Goal: Information Seeking & Learning: Learn about a topic

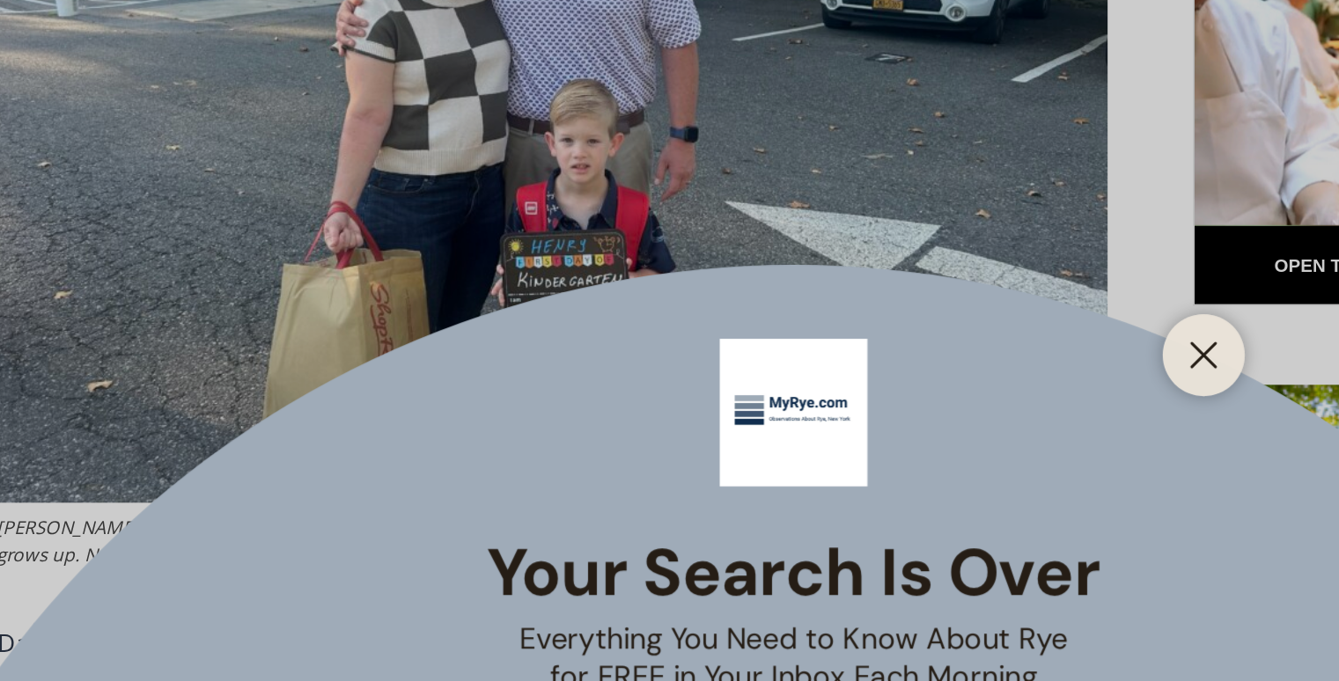
scroll to position [843, 0]
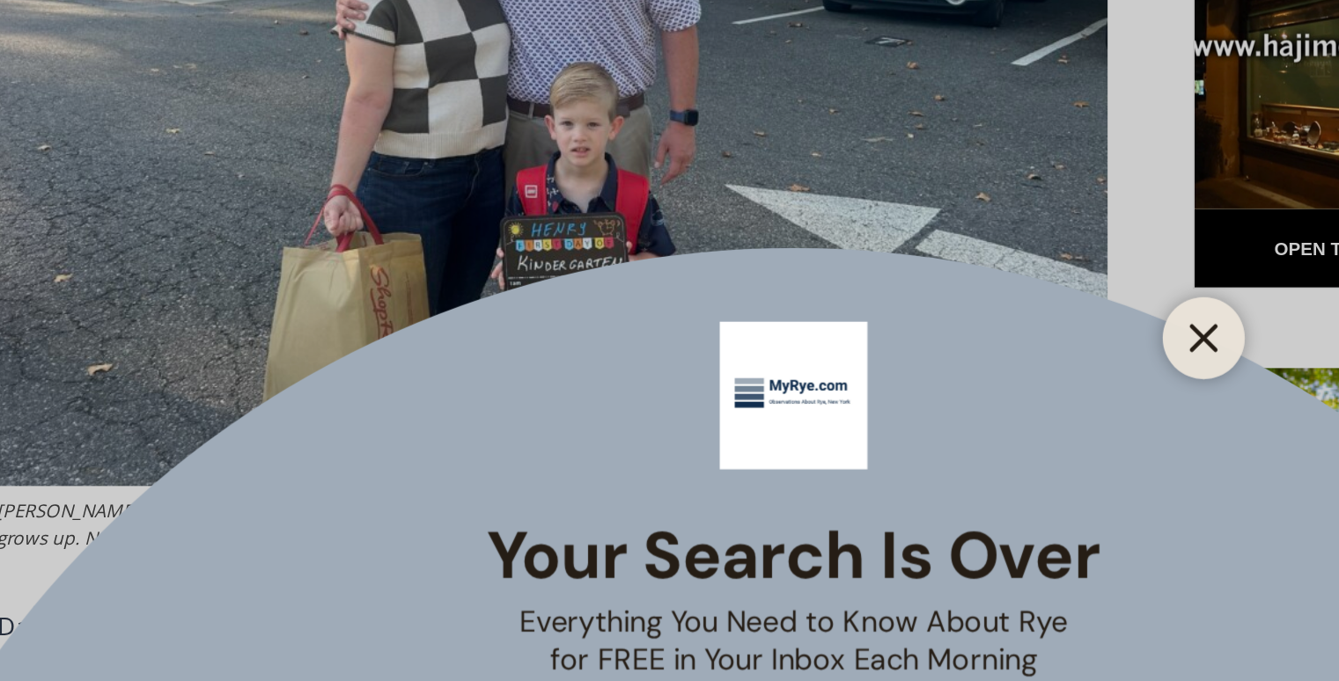
click at [890, 337] on icon "Close" at bounding box center [890, 334] width 16 height 16
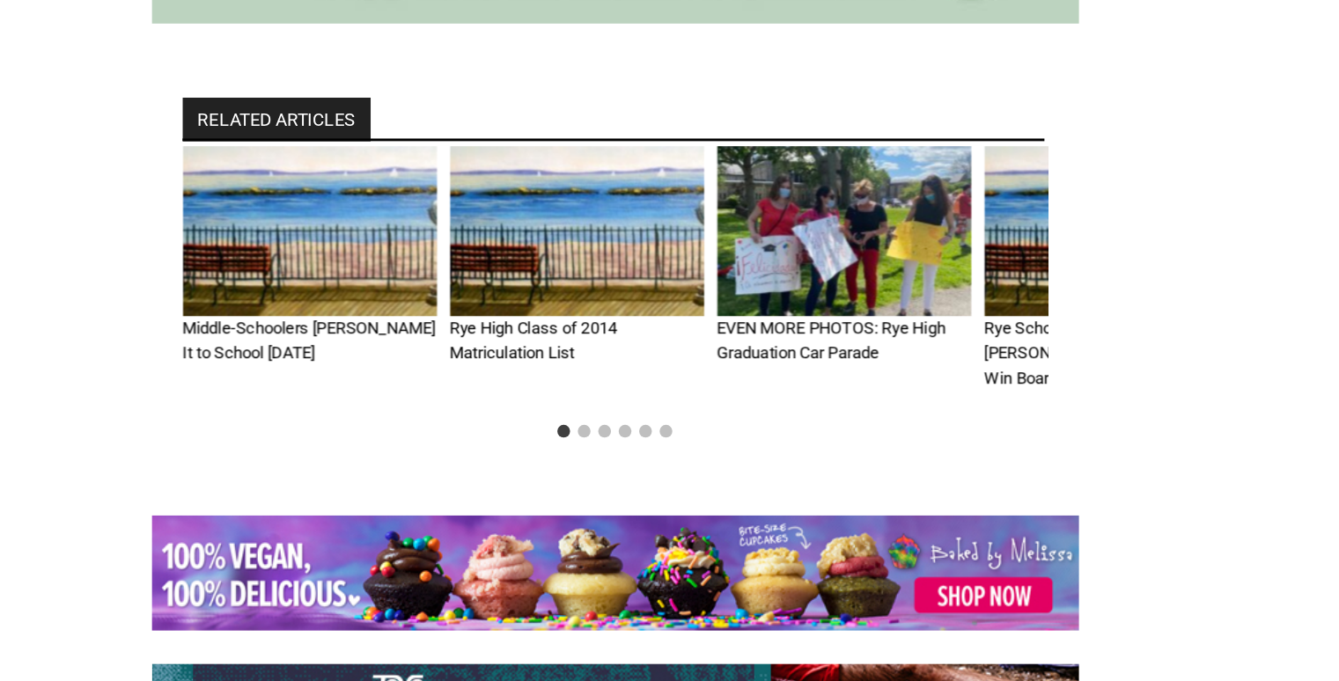
scroll to position [4087, 0]
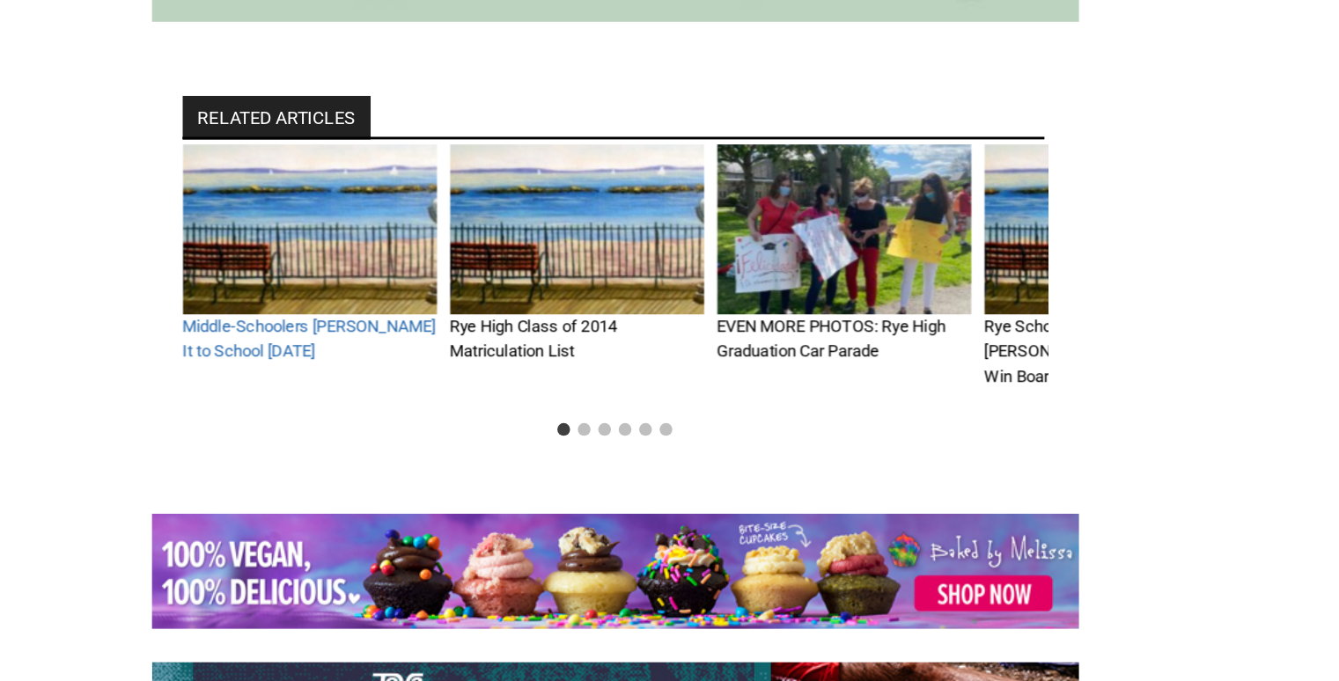
click at [278, 430] on link "Middle-Schoolers [PERSON_NAME] It to School [DATE]" at bounding box center [308, 445] width 174 height 31
